Goal: Transaction & Acquisition: Purchase product/service

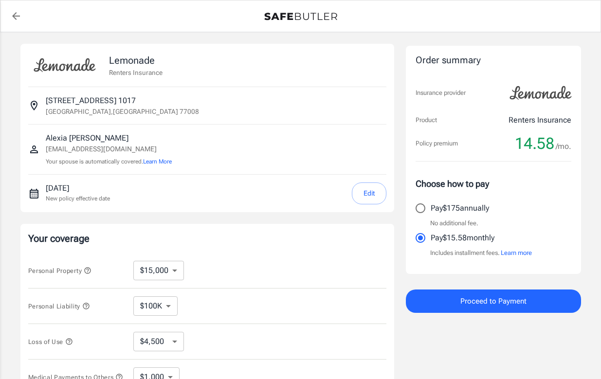
select select "15000"
select select "500"
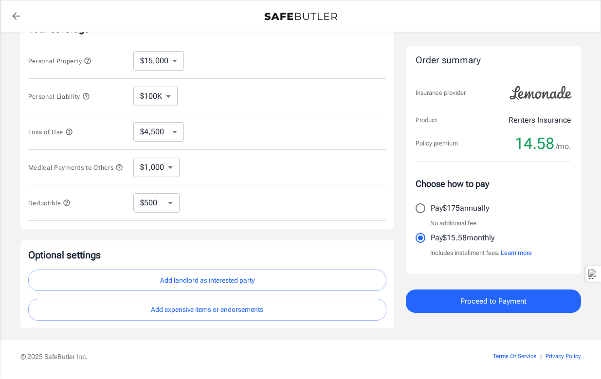
scroll to position [243, 0]
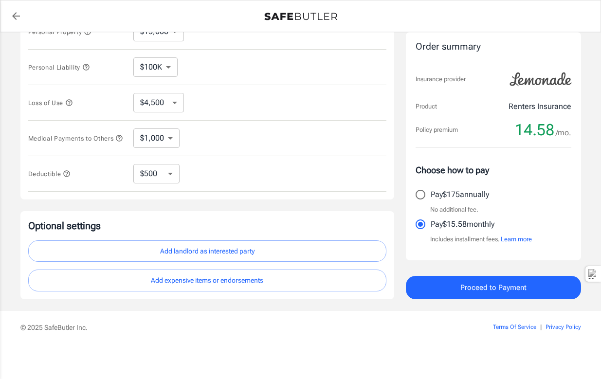
click at [415, 195] on input "Pay $175 annually" at bounding box center [420, 194] width 20 height 20
radio input "true"
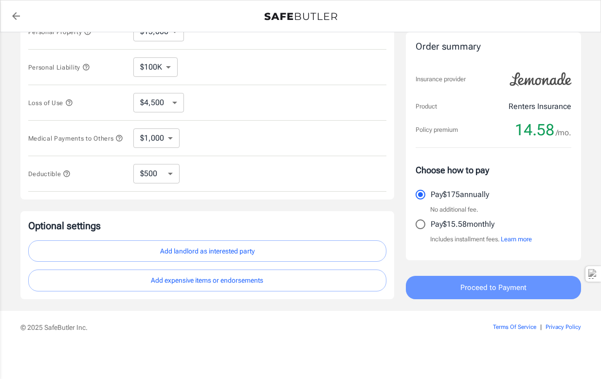
click at [442, 283] on button "Proceed to Payment" at bounding box center [493, 287] width 175 height 23
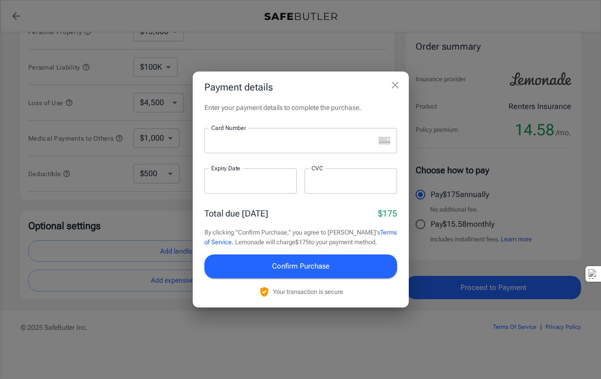
click at [235, 134] on div at bounding box center [289, 140] width 170 height 25
click at [238, 146] on div at bounding box center [289, 140] width 170 height 25
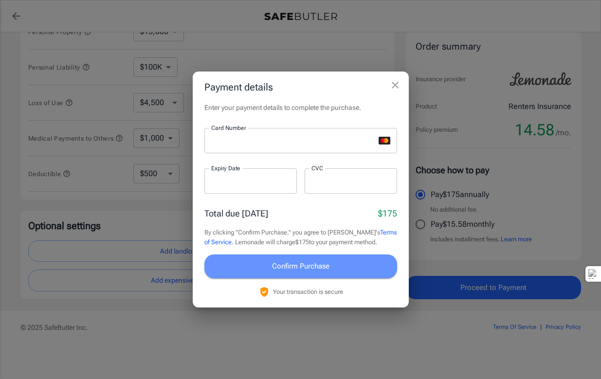
click at [291, 265] on span "Confirm Purchase" at bounding box center [300, 266] width 57 height 13
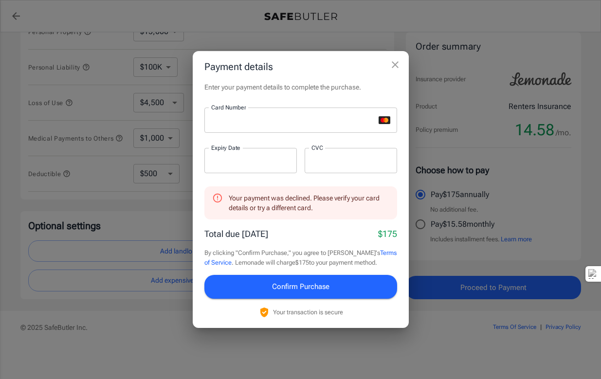
click at [246, 156] on div at bounding box center [250, 160] width 92 height 25
click at [252, 283] on button "Confirm Purchase" at bounding box center [300, 286] width 193 height 23
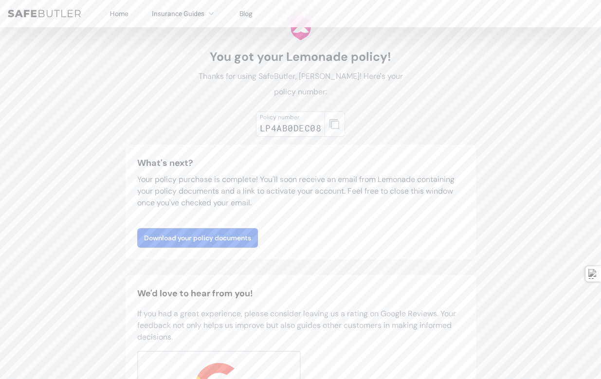
scroll to position [63, 0]
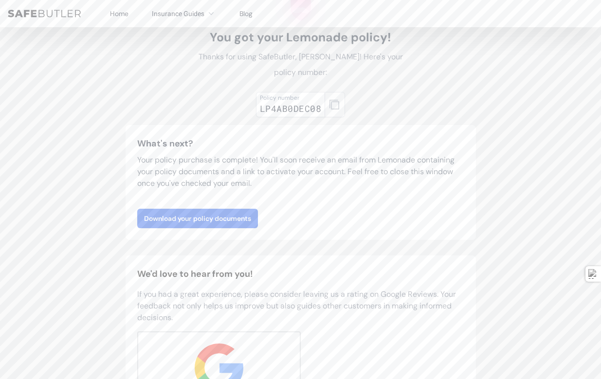
click at [335, 100] on icon "button" at bounding box center [335, 105] width 10 height 10
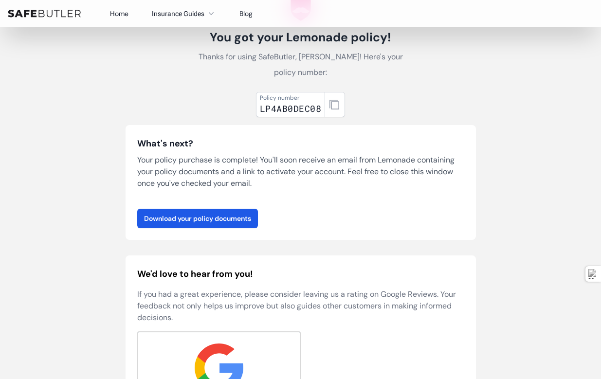
click at [195, 215] on link "Download your policy documents" at bounding box center [197, 218] width 121 height 19
click at [332, 102] on icon "button" at bounding box center [335, 105] width 10 height 10
